Goal: Transaction & Acquisition: Subscribe to service/newsletter

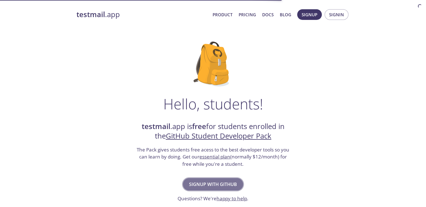
click at [225, 183] on span "Signup with GitHub" at bounding box center [213, 184] width 48 height 8
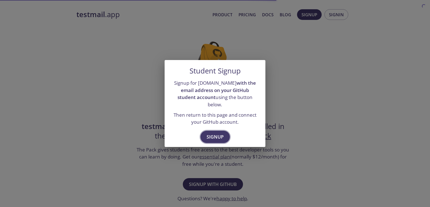
click at [212, 133] on span "Signup" at bounding box center [215, 137] width 17 height 8
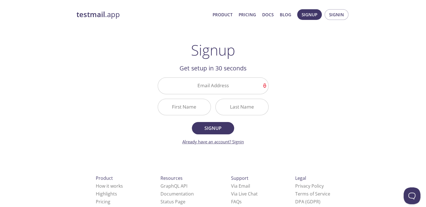
click at [241, 141] on link "Already have an account? Signin" at bounding box center [213, 142] width 62 height 6
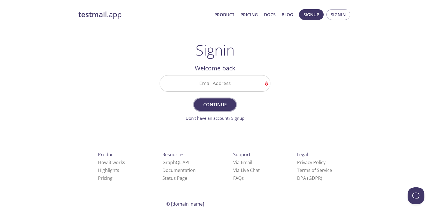
click at [222, 104] on span "Continue" at bounding box center [215, 105] width 30 height 8
click at [309, 13] on span "Signup" at bounding box center [312, 14] width 16 height 7
